Goal: Navigation & Orientation: Go to known website

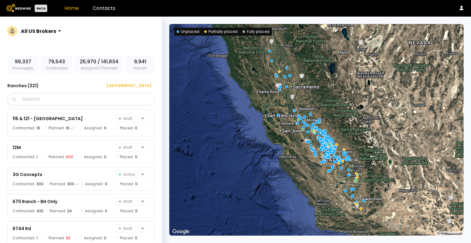
click at [50, 36] on div "All US Brokers" at bounding box center [38, 31] width 40 height 14
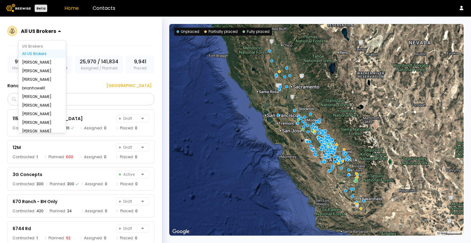
click at [50, 36] on div "All US Brokers" at bounding box center [38, 31] width 40 height 14
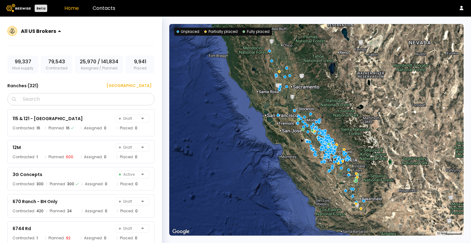
click at [72, 7] on link "Home" at bounding box center [71, 8] width 14 height 7
click at [461, 7] on icon at bounding box center [462, 8] width 4 height 4
click at [102, 10] on link "Contacts" at bounding box center [104, 8] width 23 height 7
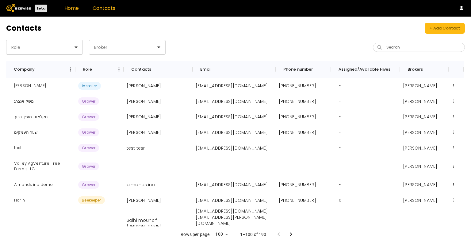
click at [71, 7] on link "Home" at bounding box center [71, 8] width 14 height 7
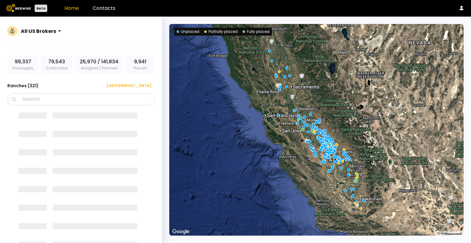
click at [40, 6] on div "Beta" at bounding box center [41, 8] width 13 height 7
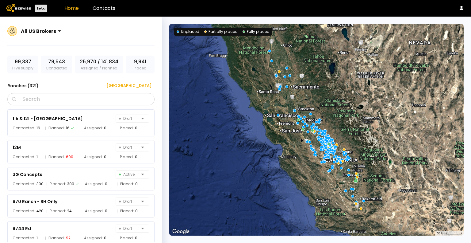
click at [21, 4] on img at bounding box center [18, 8] width 25 height 8
click at [22, 7] on img at bounding box center [18, 8] width 25 height 8
click at [460, 10] on icon at bounding box center [462, 8] width 4 height 4
click at [425, 21] on div "Log out" at bounding box center [439, 20] width 43 height 12
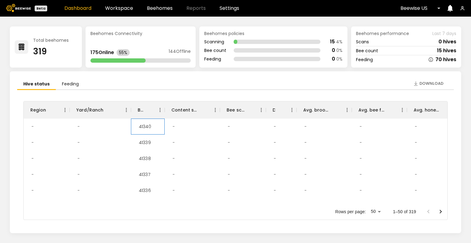
click at [143, 127] on div "41340" at bounding box center [145, 126] width 22 height 16
